Goal: Task Accomplishment & Management: Manage account settings

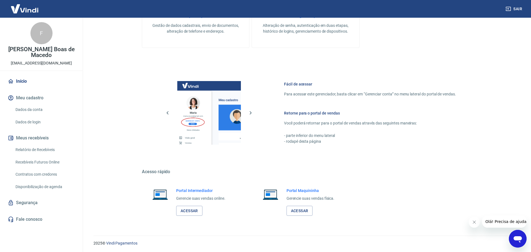
scroll to position [236, 0]
click at [46, 152] on link "Relatório de Recebíveis" at bounding box center [44, 149] width 63 height 11
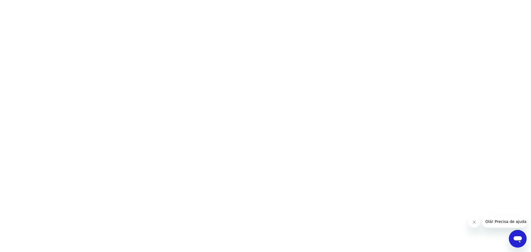
click at [474, 223] on icon "Fechar mensagem da empresa" at bounding box center [474, 222] width 4 height 4
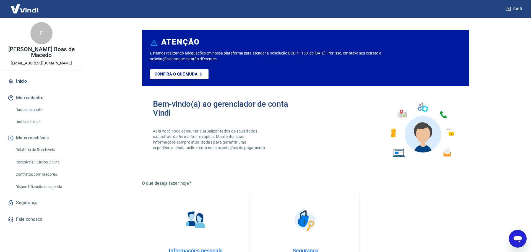
click at [31, 30] on div "F" at bounding box center [41, 33] width 22 height 22
click at [21, 12] on img at bounding box center [25, 8] width 36 height 17
click at [29, 87] on link "Início" at bounding box center [41, 81] width 69 height 12
click at [37, 110] on link "Dados da conta" at bounding box center [44, 109] width 63 height 11
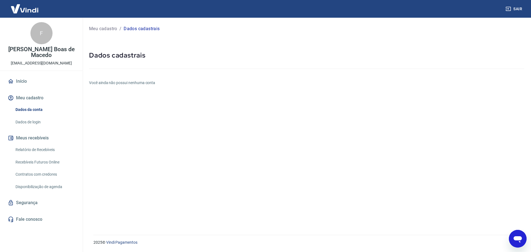
click at [42, 118] on link "Dados de login" at bounding box center [44, 121] width 63 height 11
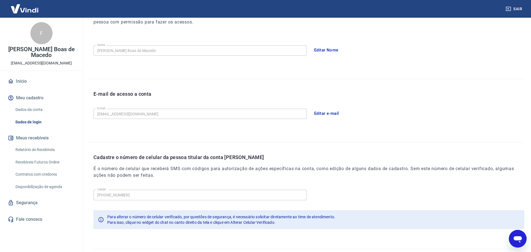
scroll to position [102, 0]
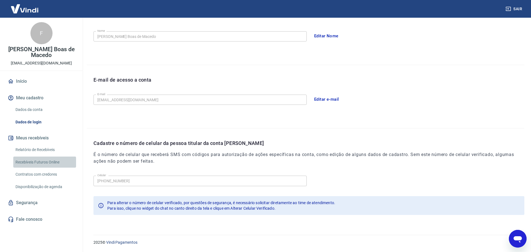
click at [44, 163] on link "Recebíveis Futuros Online" at bounding box center [44, 162] width 63 height 11
